Goal: Information Seeking & Learning: Learn about a topic

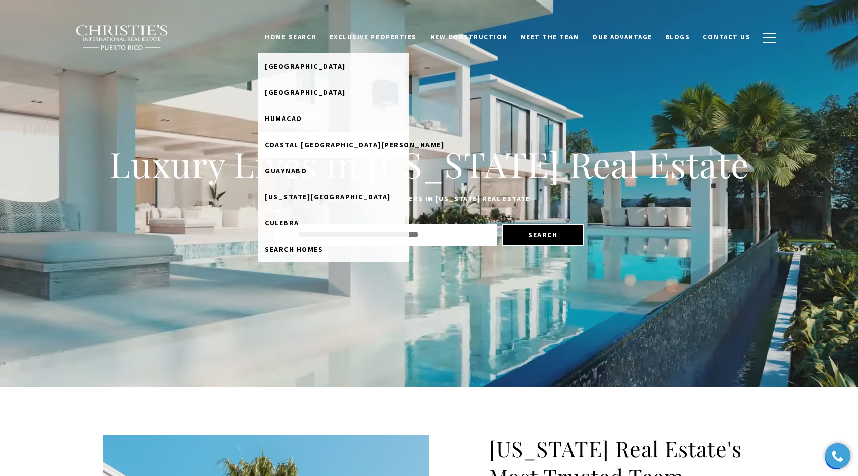
click at [339, 143] on span "Coastal [GEOGRAPHIC_DATA][PERSON_NAME]" at bounding box center [354, 144] width 179 height 9
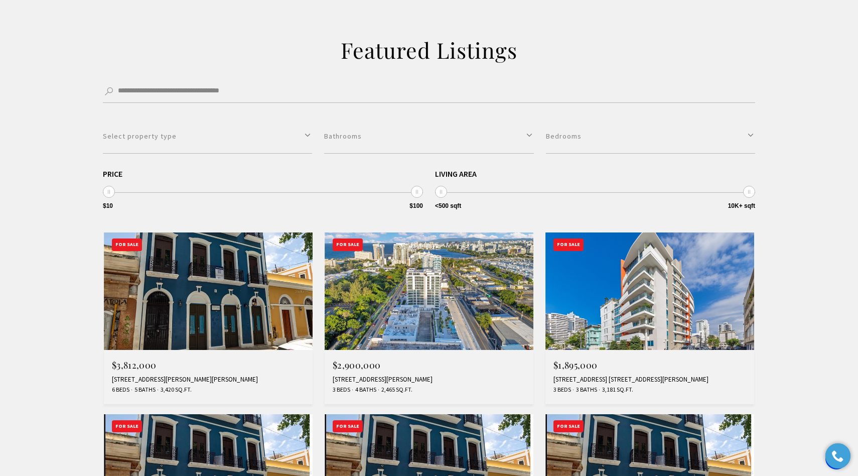
scroll to position [217, 0]
click at [417, 317] on img at bounding box center [429, 290] width 209 height 117
click at [375, 38] on h2 "Featured Listings" at bounding box center [429, 50] width 432 height 28
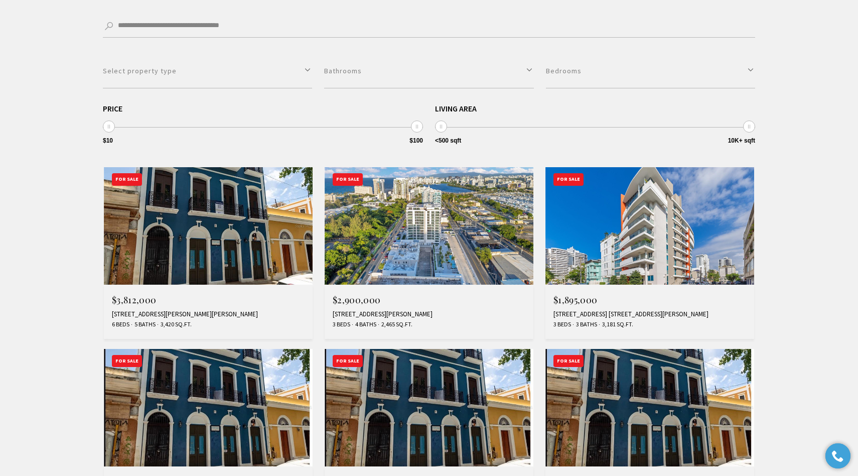
scroll to position [284, 0]
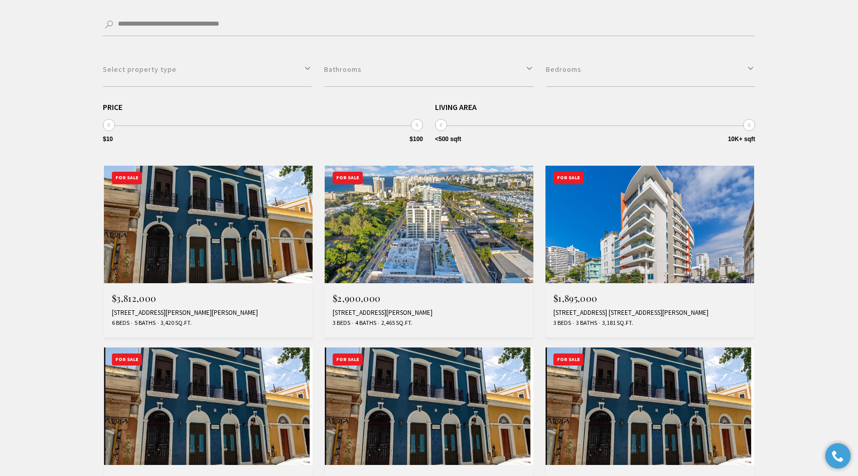
click at [642, 245] on img at bounding box center [650, 224] width 209 height 117
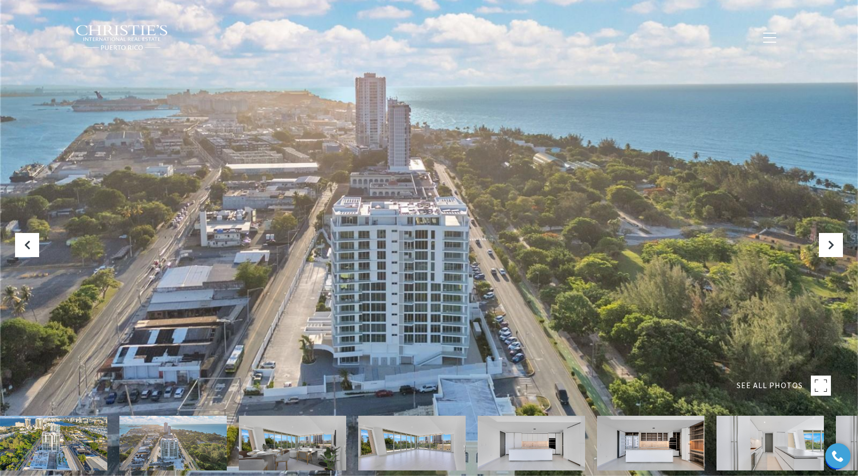
click at [282, 441] on img at bounding box center [292, 443] width 107 height 55
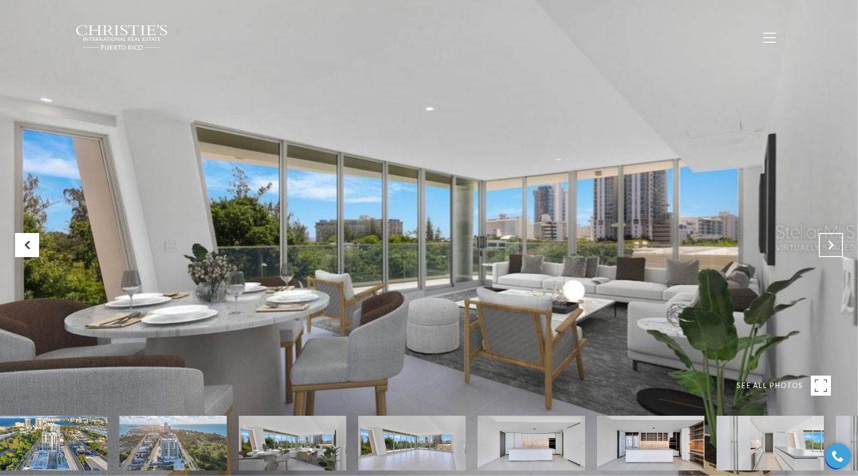
click at [830, 246] on icon "Next Slide" at bounding box center [831, 245] width 10 height 10
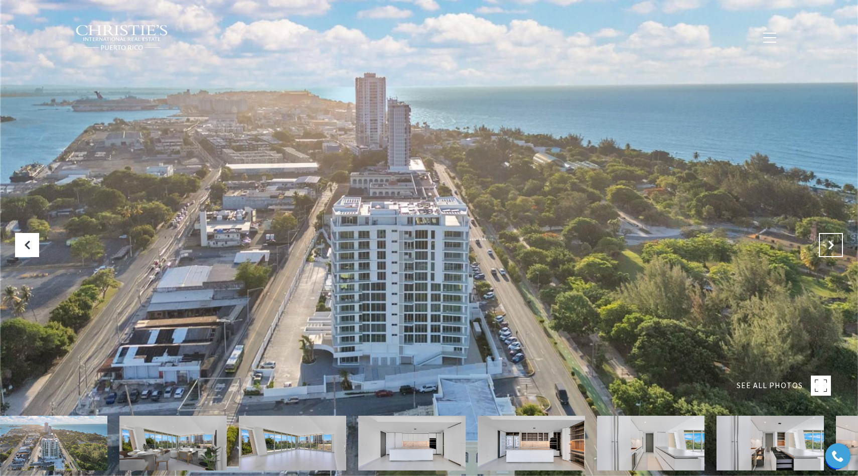
click at [830, 246] on icon "Next Slide" at bounding box center [831, 245] width 10 height 10
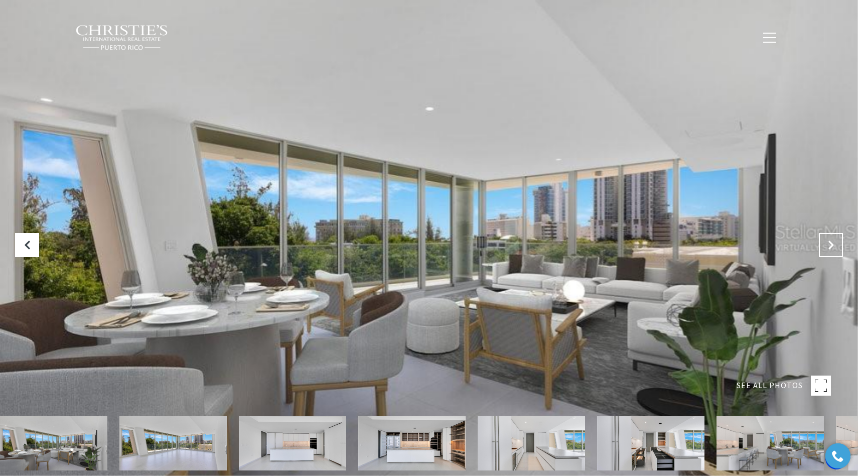
click at [830, 246] on icon "Next Slide" at bounding box center [831, 245] width 10 height 10
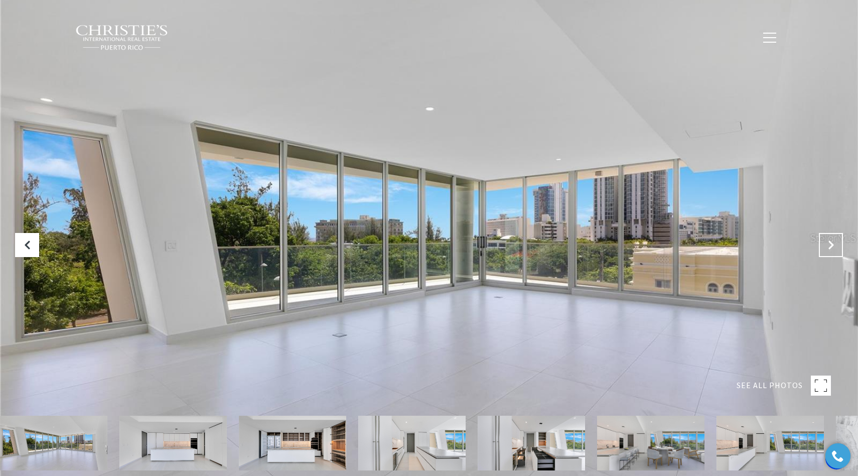
click at [830, 246] on icon "Next Slide" at bounding box center [831, 245] width 10 height 10
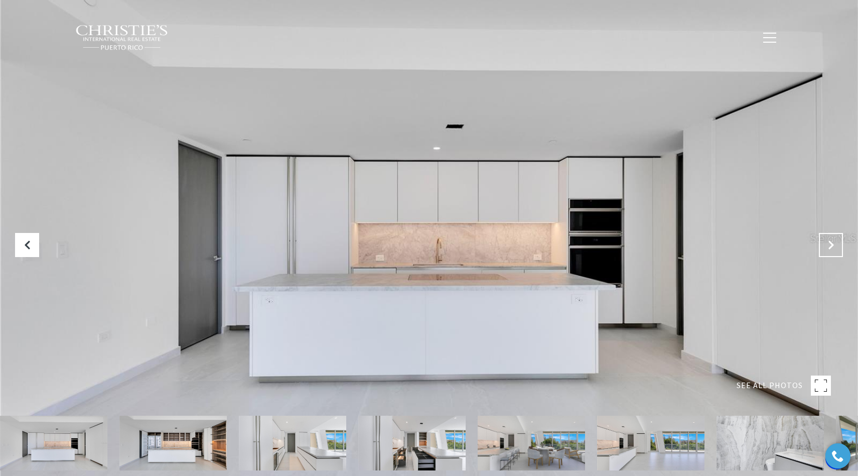
click at [830, 246] on icon "Next Slide" at bounding box center [831, 245] width 10 height 10
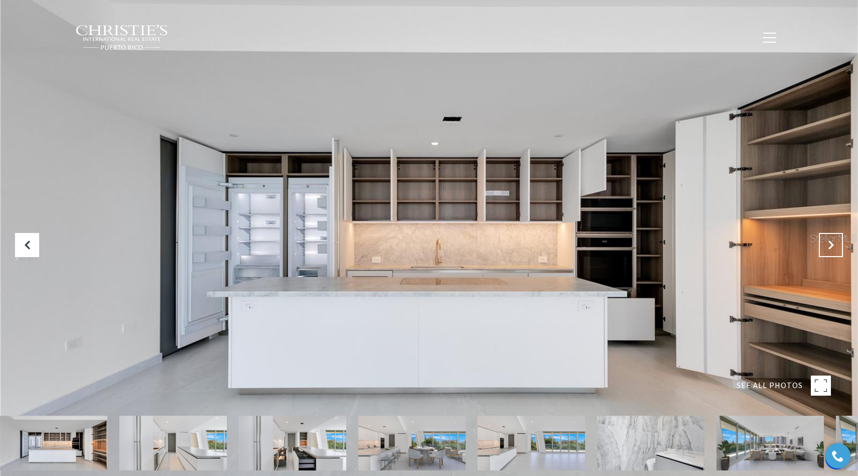
click at [830, 246] on icon "Next Slide" at bounding box center [831, 245] width 10 height 10
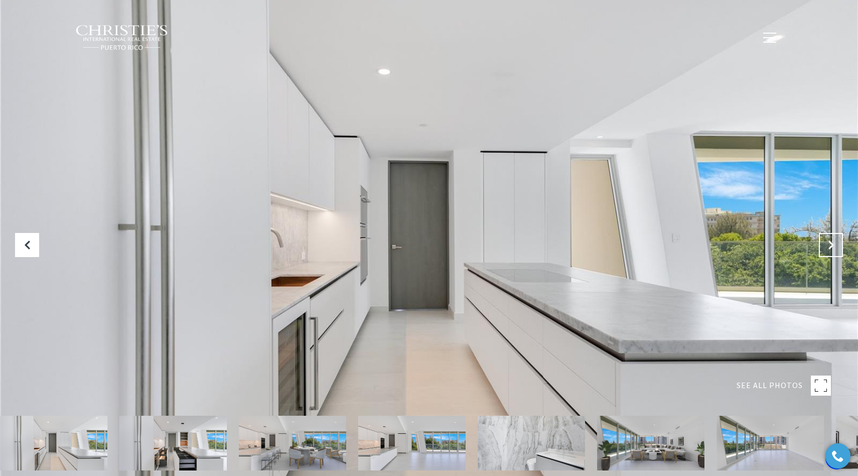
click at [830, 246] on icon "Next Slide" at bounding box center [831, 245] width 10 height 10
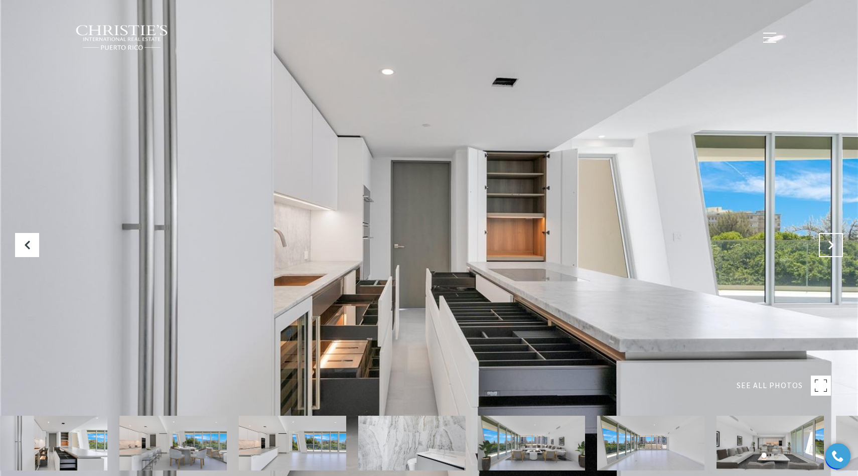
click at [830, 246] on icon "Next Slide" at bounding box center [831, 245] width 10 height 10
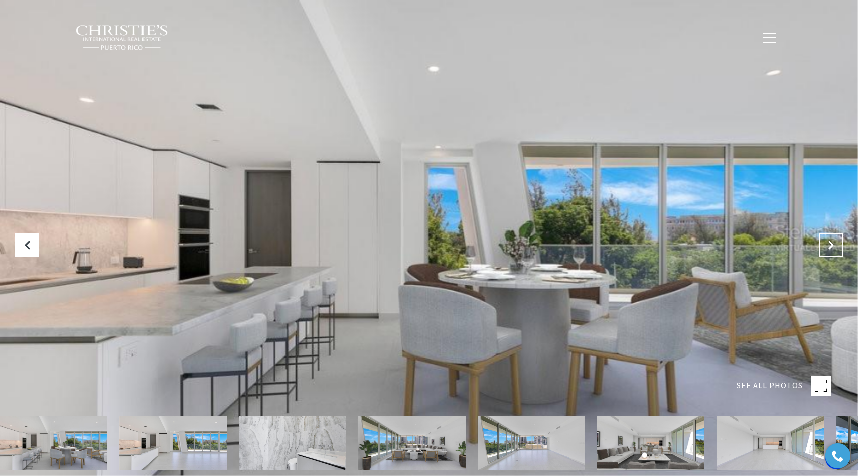
click at [830, 246] on icon "Next Slide" at bounding box center [831, 245] width 10 height 10
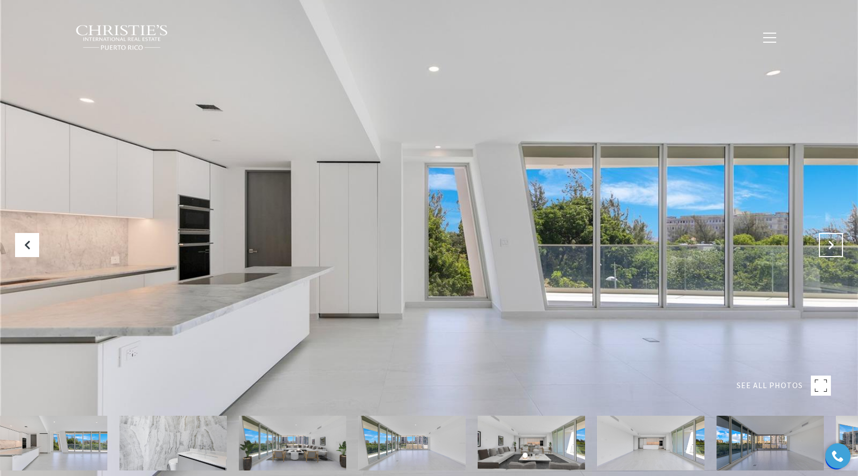
click at [830, 246] on icon "Next Slide" at bounding box center [831, 245] width 10 height 10
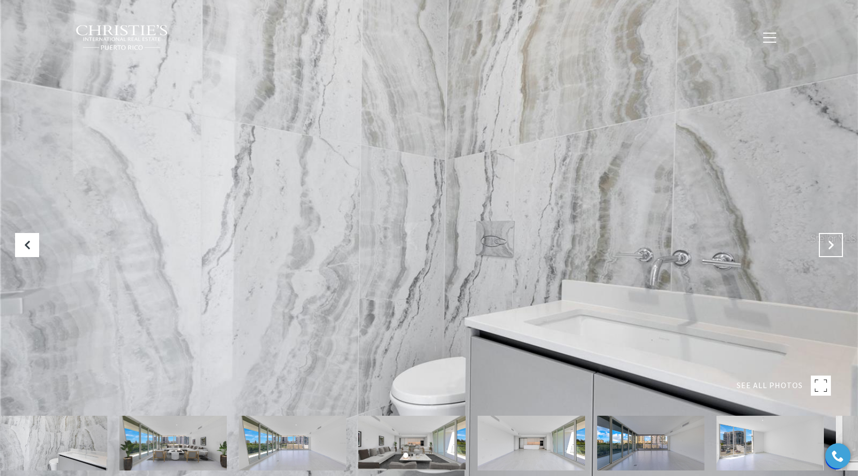
click at [830, 246] on icon "Next Slide" at bounding box center [831, 245] width 10 height 10
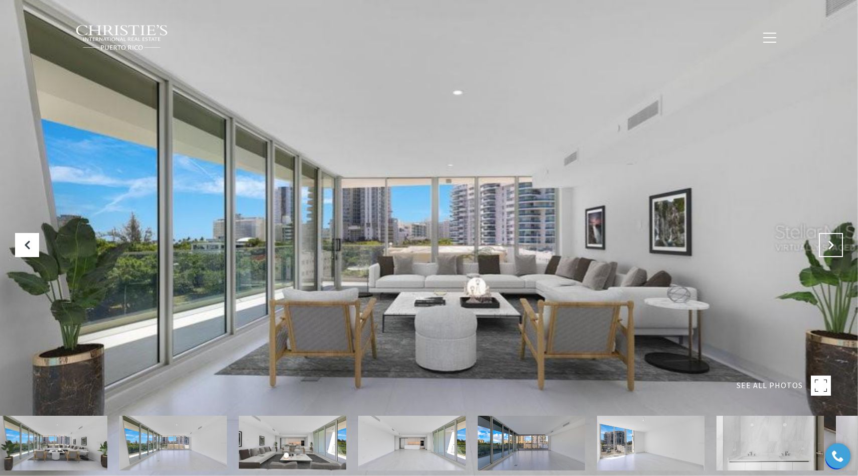
click at [830, 246] on icon "Next Slide" at bounding box center [831, 245] width 10 height 10
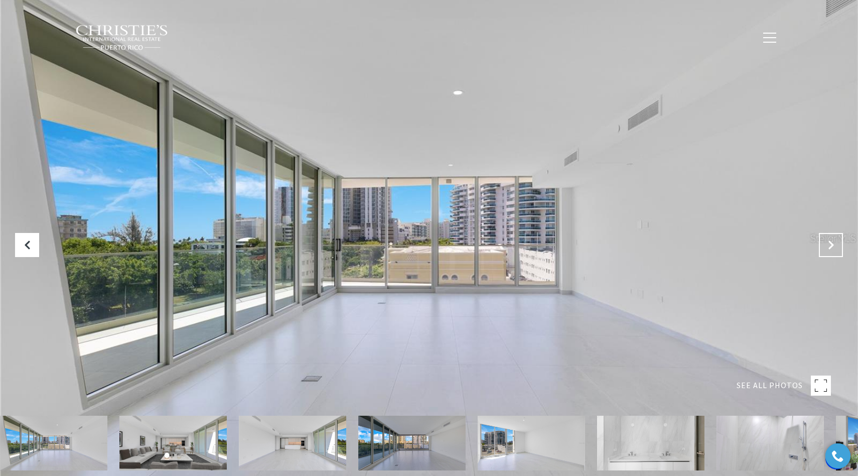
click at [830, 246] on icon "Next Slide" at bounding box center [831, 245] width 10 height 10
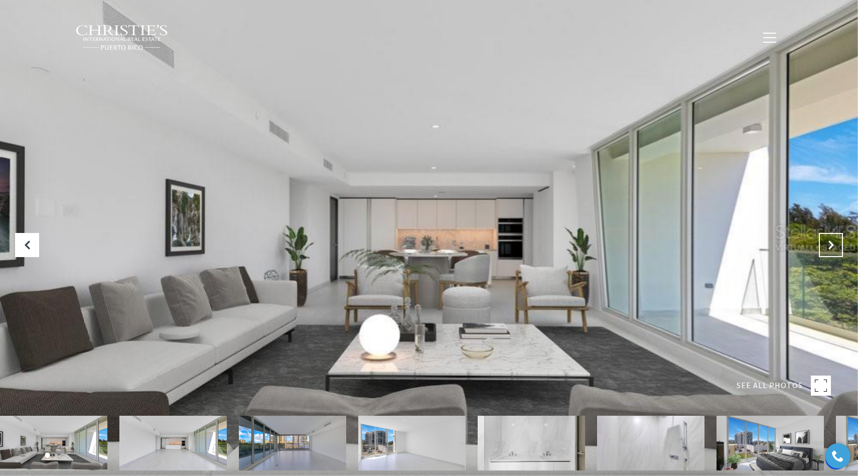
click at [830, 246] on icon "Next Slide" at bounding box center [831, 245] width 10 height 10
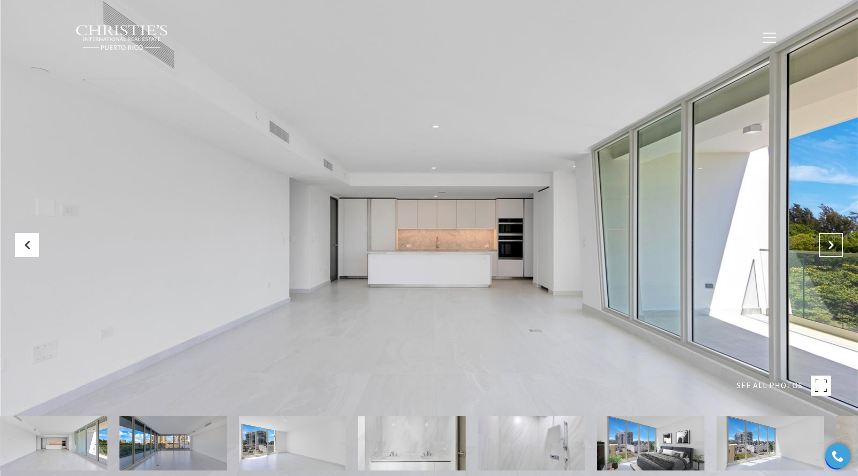
click at [830, 246] on icon "Next Slide" at bounding box center [831, 245] width 10 height 10
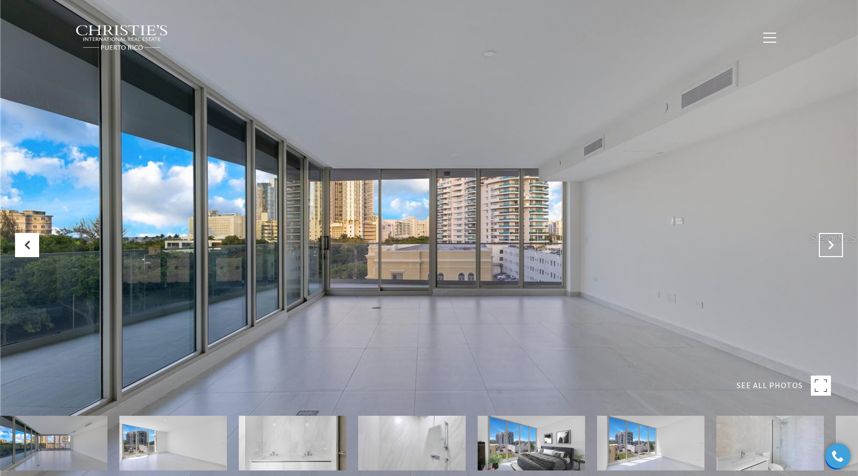
click at [830, 246] on icon "Next Slide" at bounding box center [831, 245] width 10 height 10
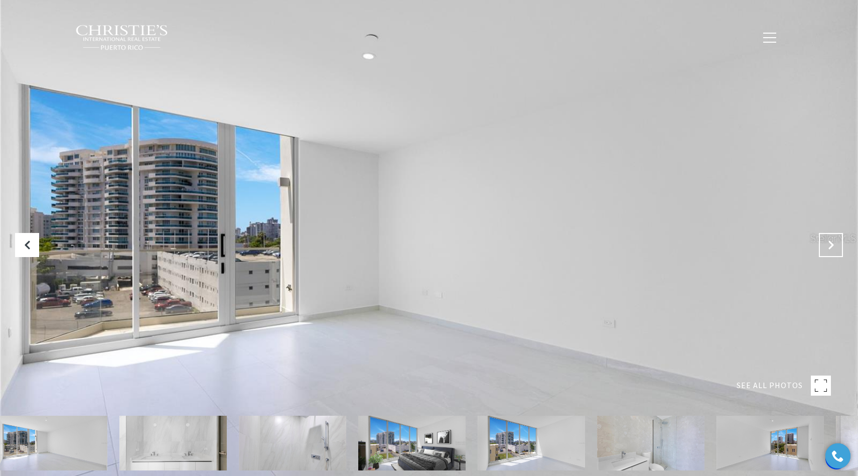
click at [830, 246] on icon "Next Slide" at bounding box center [831, 245] width 10 height 10
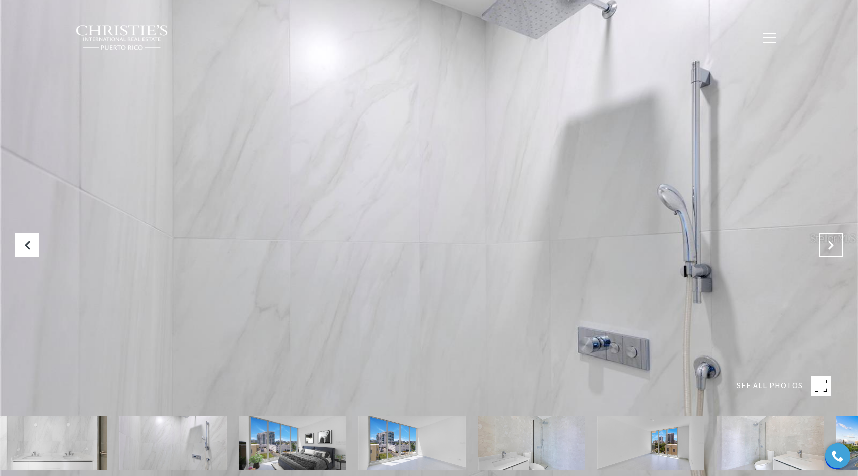
click at [830, 246] on icon "Next Slide" at bounding box center [831, 245] width 10 height 10
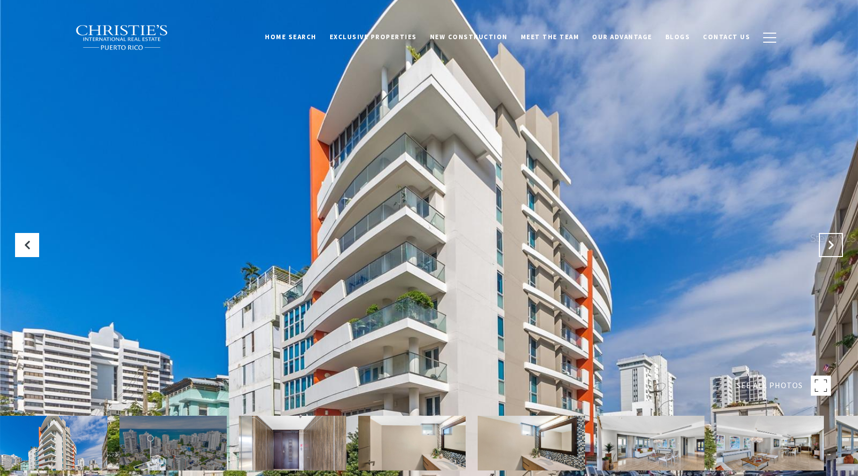
click at [834, 241] on icon at bounding box center [831, 245] width 10 height 10
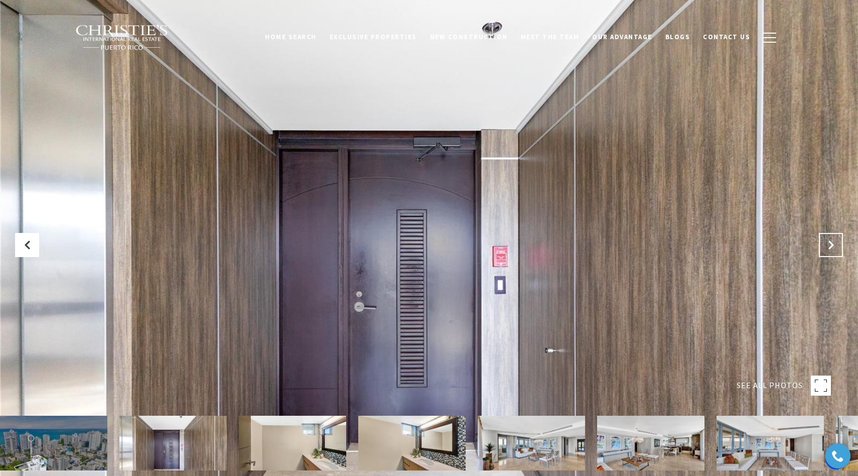
click at [836, 246] on button "Next Slide" at bounding box center [831, 245] width 24 height 24
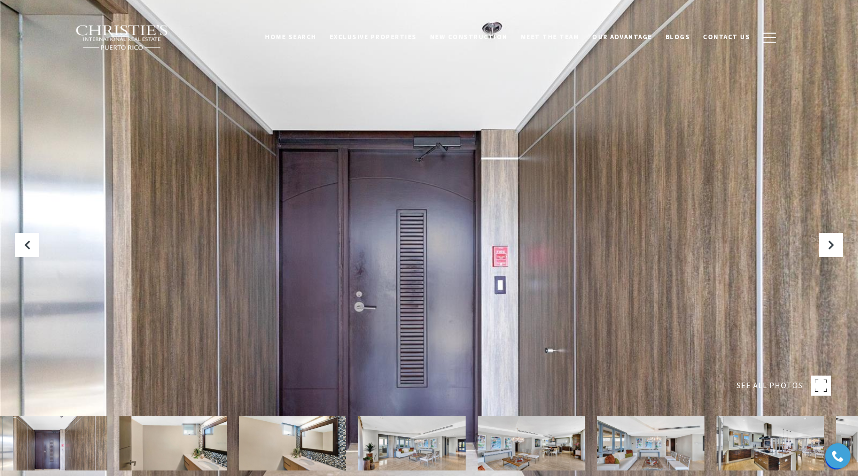
click at [189, 435] on img at bounding box center [172, 443] width 107 height 55
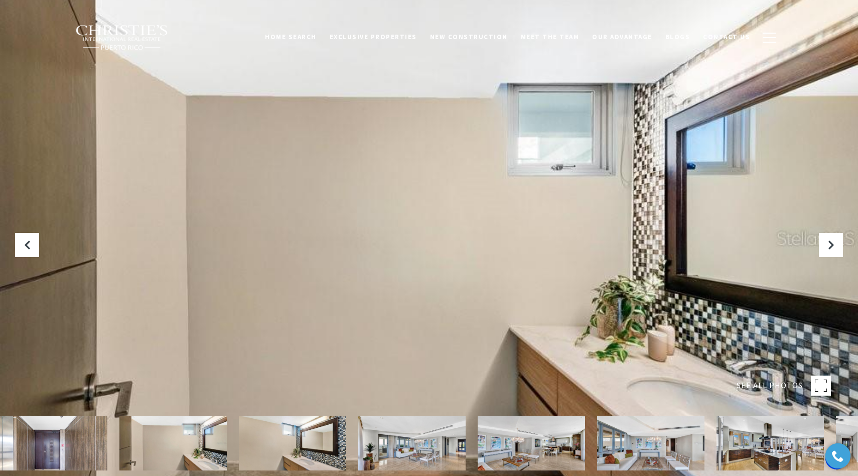
click at [283, 433] on img at bounding box center [292, 443] width 107 height 55
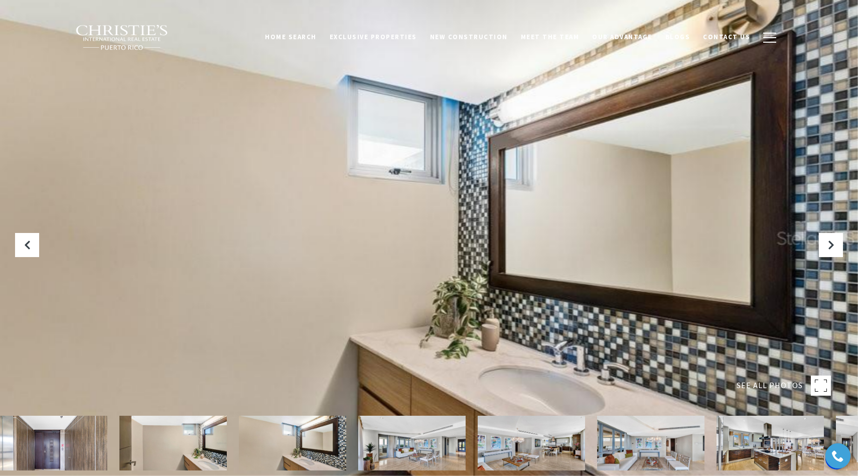
click at [377, 443] on img at bounding box center [411, 443] width 107 height 55
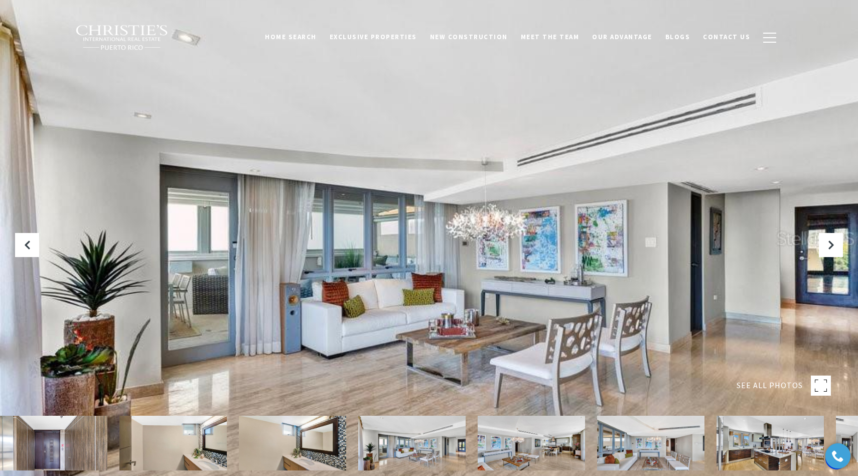
click at [521, 444] on img at bounding box center [531, 443] width 107 height 55
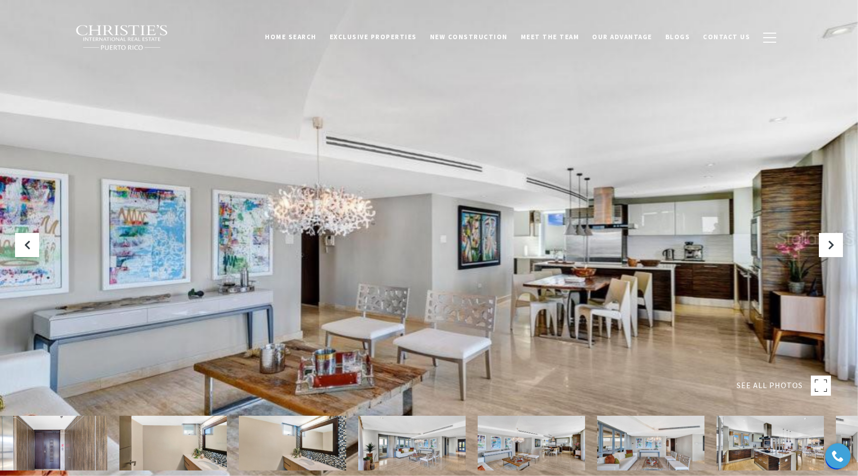
click at [646, 439] on img at bounding box center [650, 443] width 107 height 55
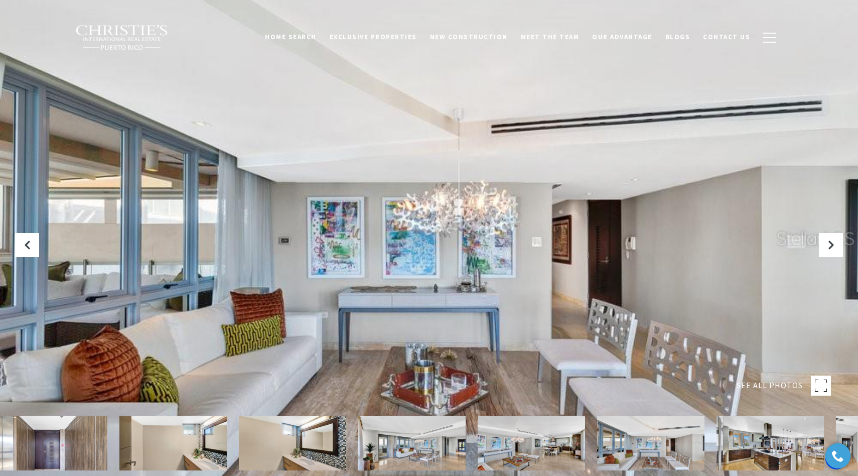
click at [750, 451] on img at bounding box center [770, 443] width 107 height 55
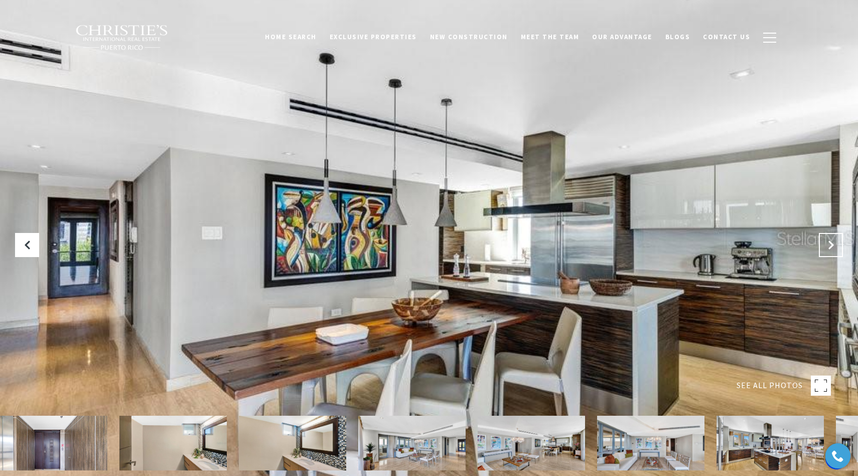
click at [829, 245] on icon "Next Slide" at bounding box center [831, 245] width 10 height 10
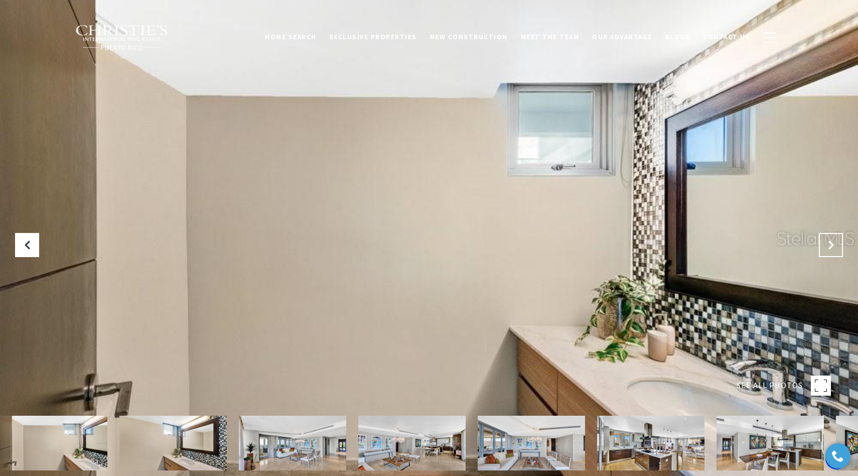
click at [829, 245] on icon "Next Slide" at bounding box center [831, 245] width 10 height 10
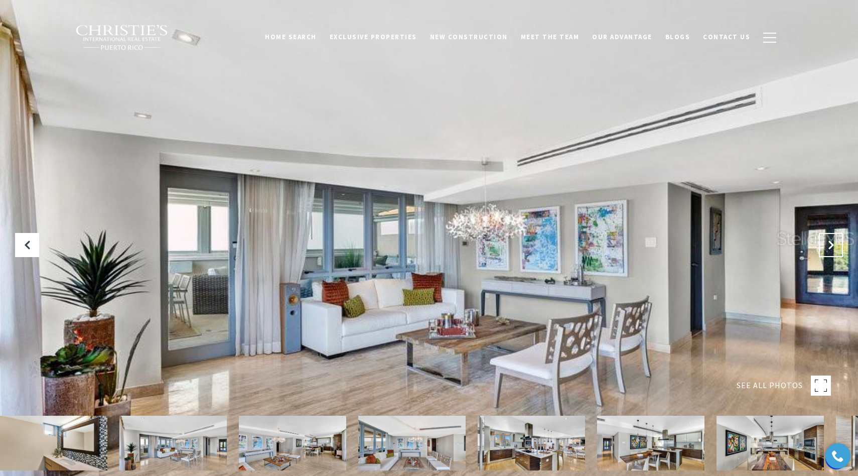
click at [832, 238] on button "Next Slide" at bounding box center [831, 245] width 24 height 24
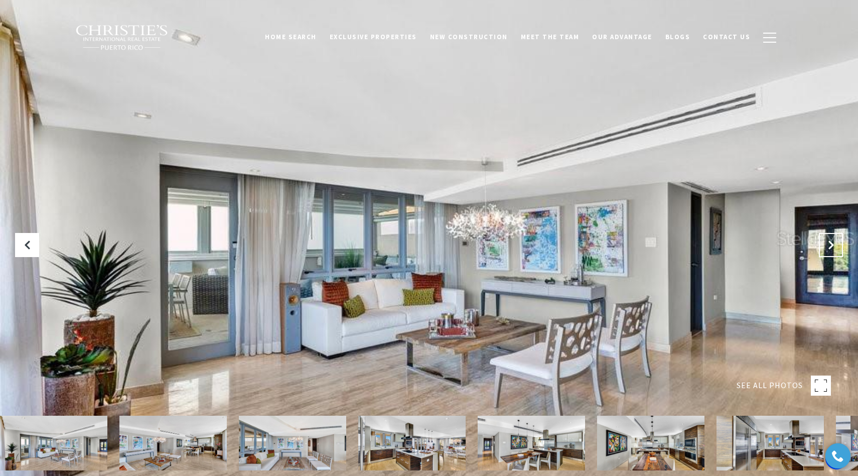
click at [832, 238] on button "Next Slide" at bounding box center [831, 245] width 24 height 24
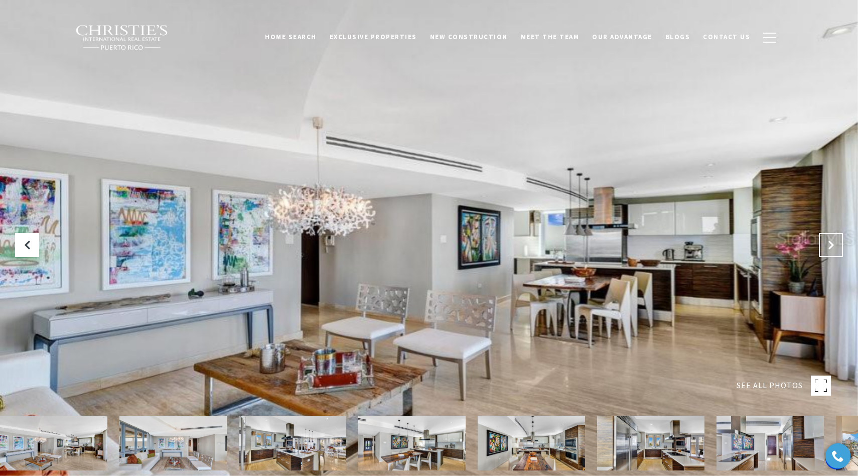
click at [832, 238] on button "Next Slide" at bounding box center [831, 245] width 24 height 24
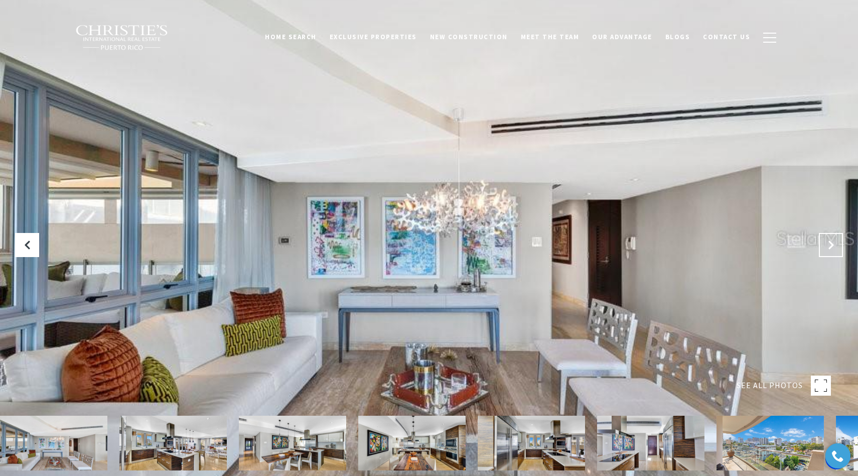
click at [832, 238] on button "Next Slide" at bounding box center [831, 245] width 24 height 24
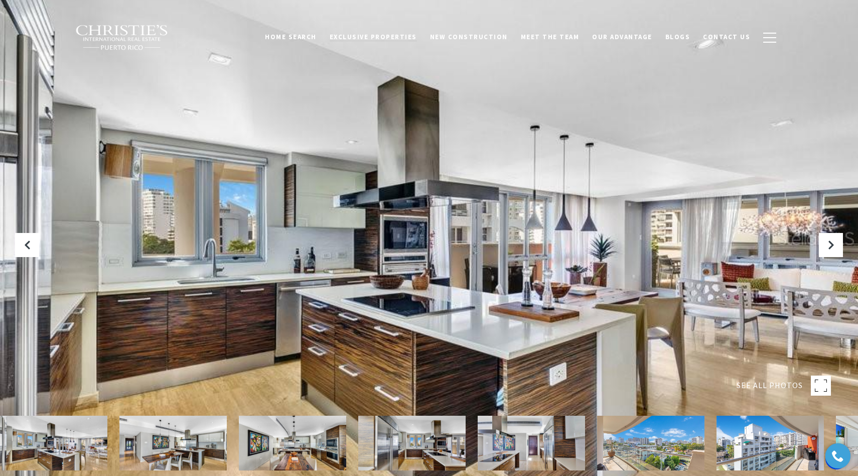
click at [396, 41] on span "Exclusive Properties" at bounding box center [373, 37] width 87 height 9
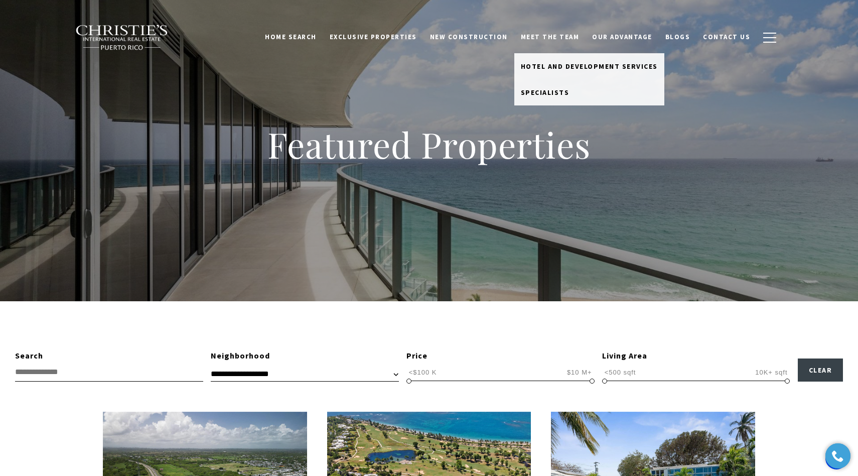
click at [562, 39] on link "Meet the Team" at bounding box center [551, 37] width 72 height 19
click at [552, 68] on span "Hotel and Development Services" at bounding box center [589, 66] width 137 height 9
